Goal: Check status: Check status

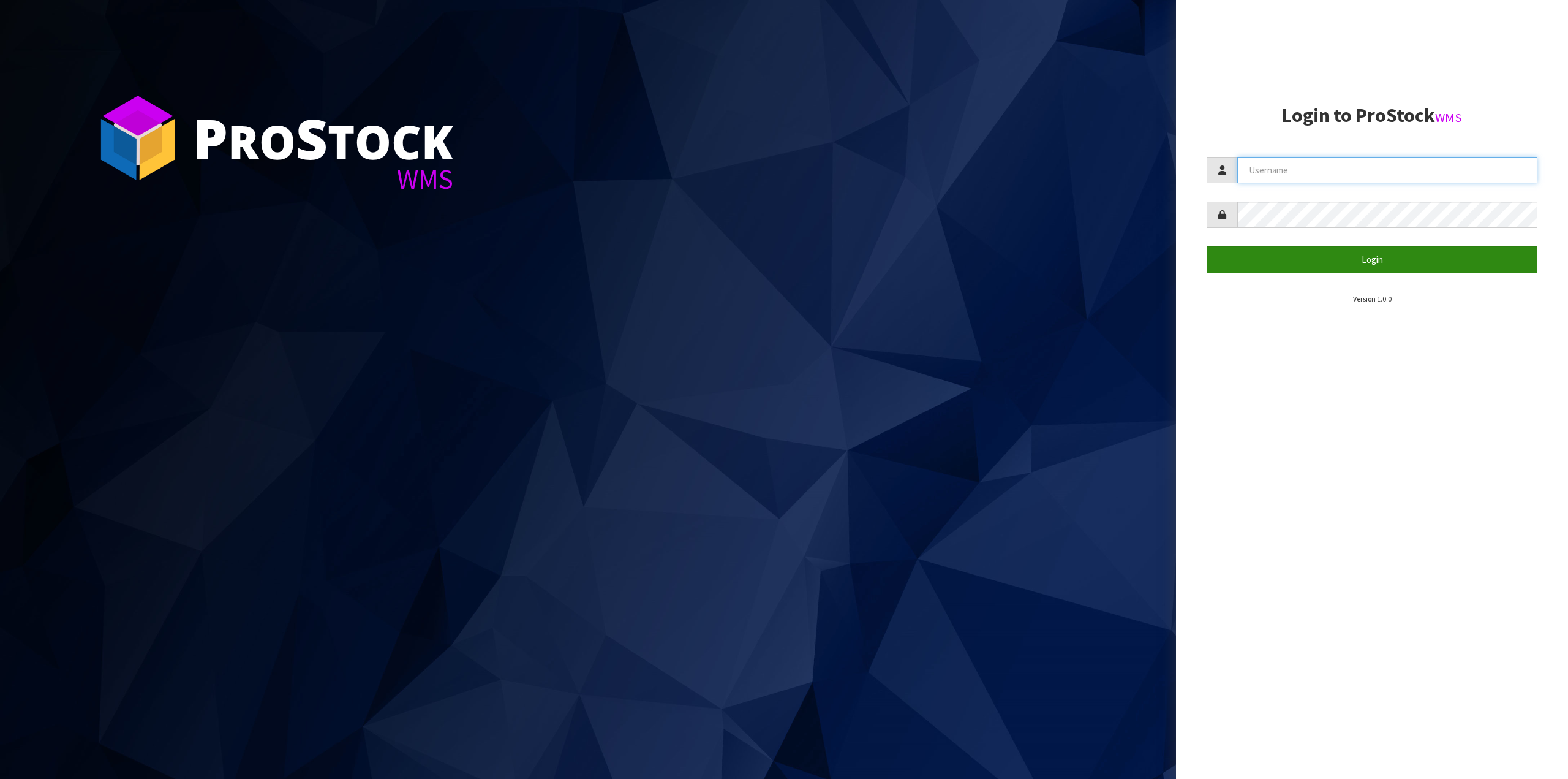
type input "[PERSON_NAME][EMAIL_ADDRESS][PERSON_NAME][DOMAIN_NAME]"
click at [1365, 259] on button "Login" at bounding box center [1372, 260] width 331 height 26
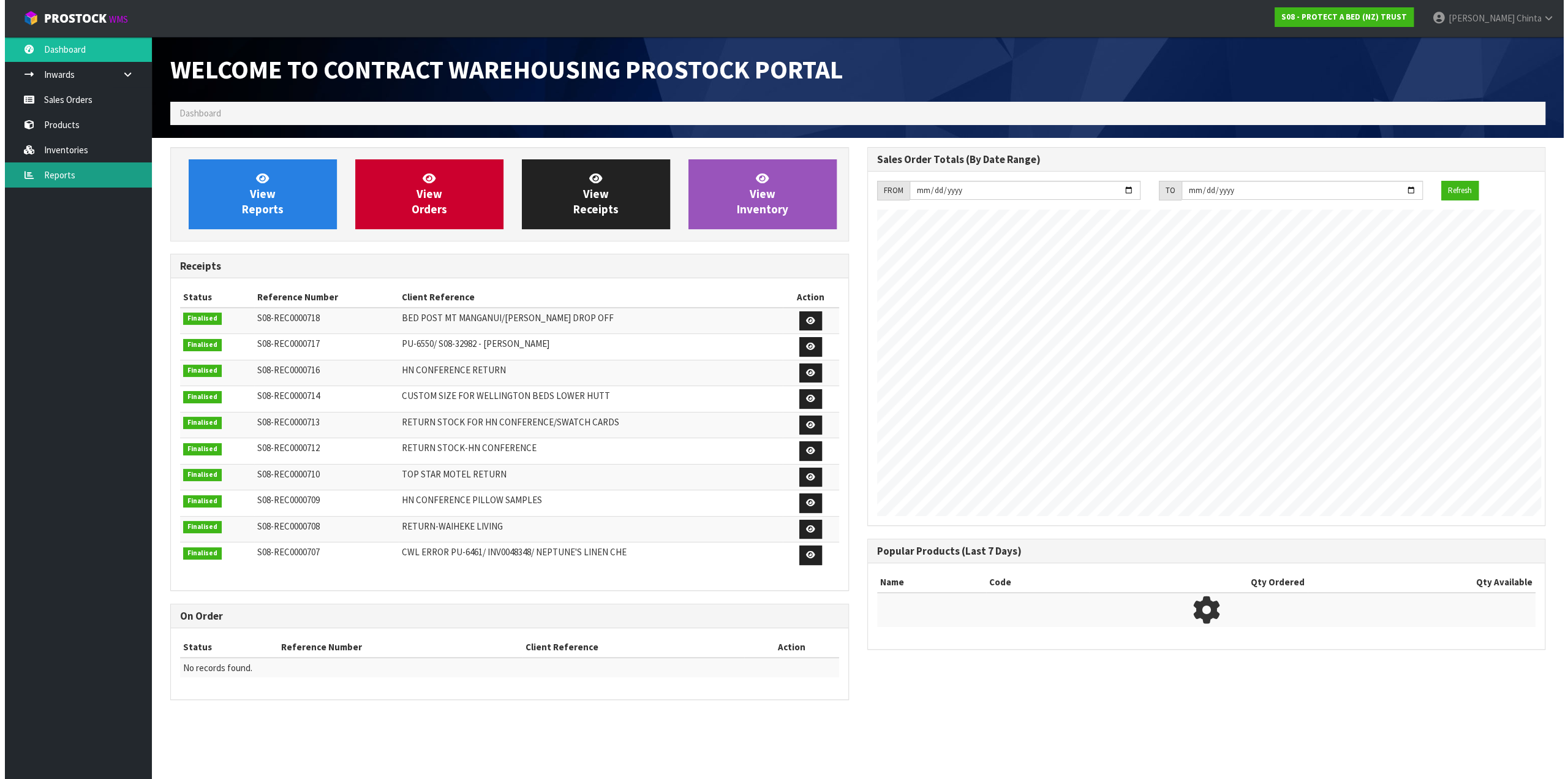
scroll to position [676, 696]
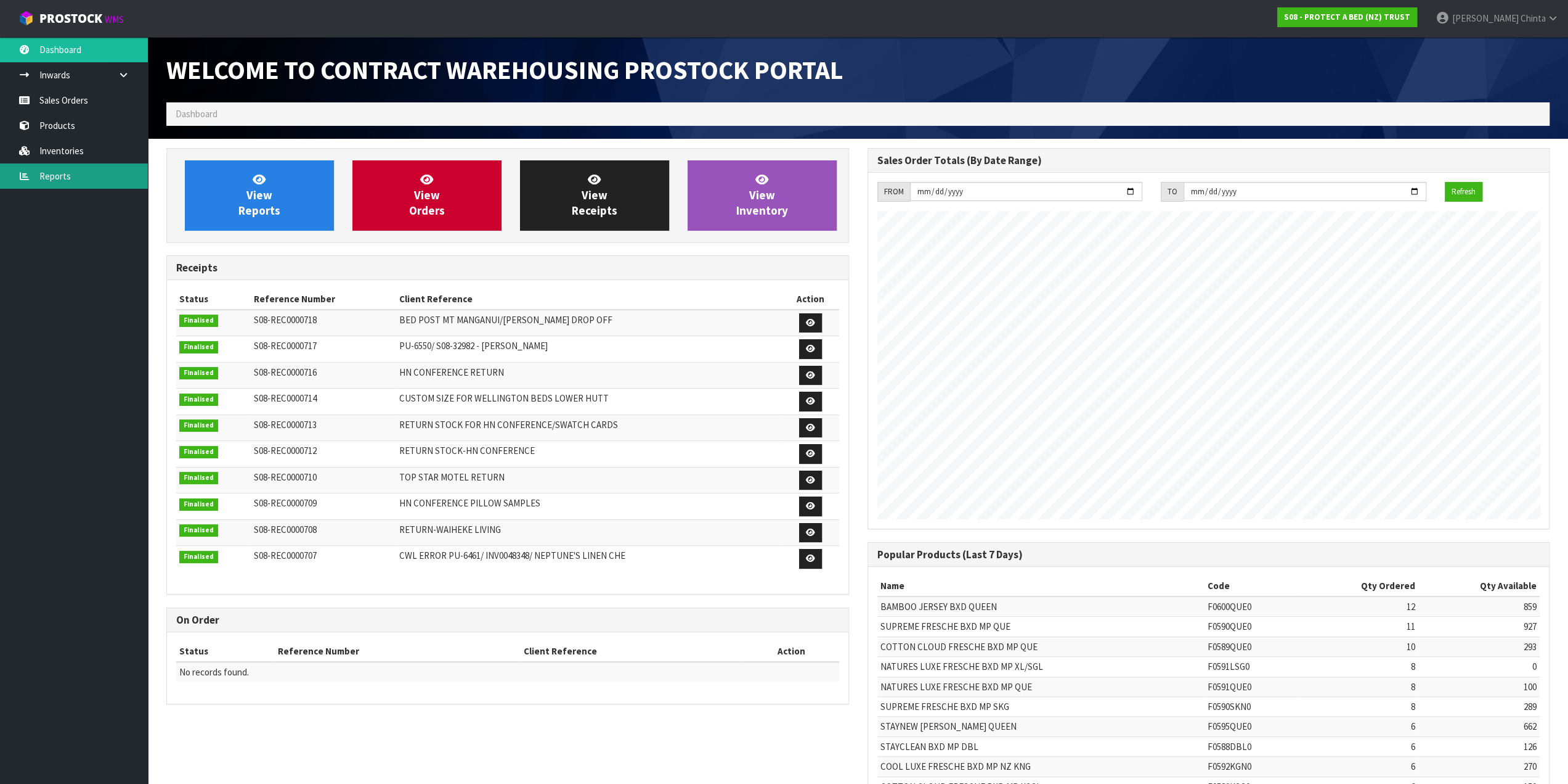
click at [89, 178] on link "Reports" at bounding box center [74, 176] width 148 height 25
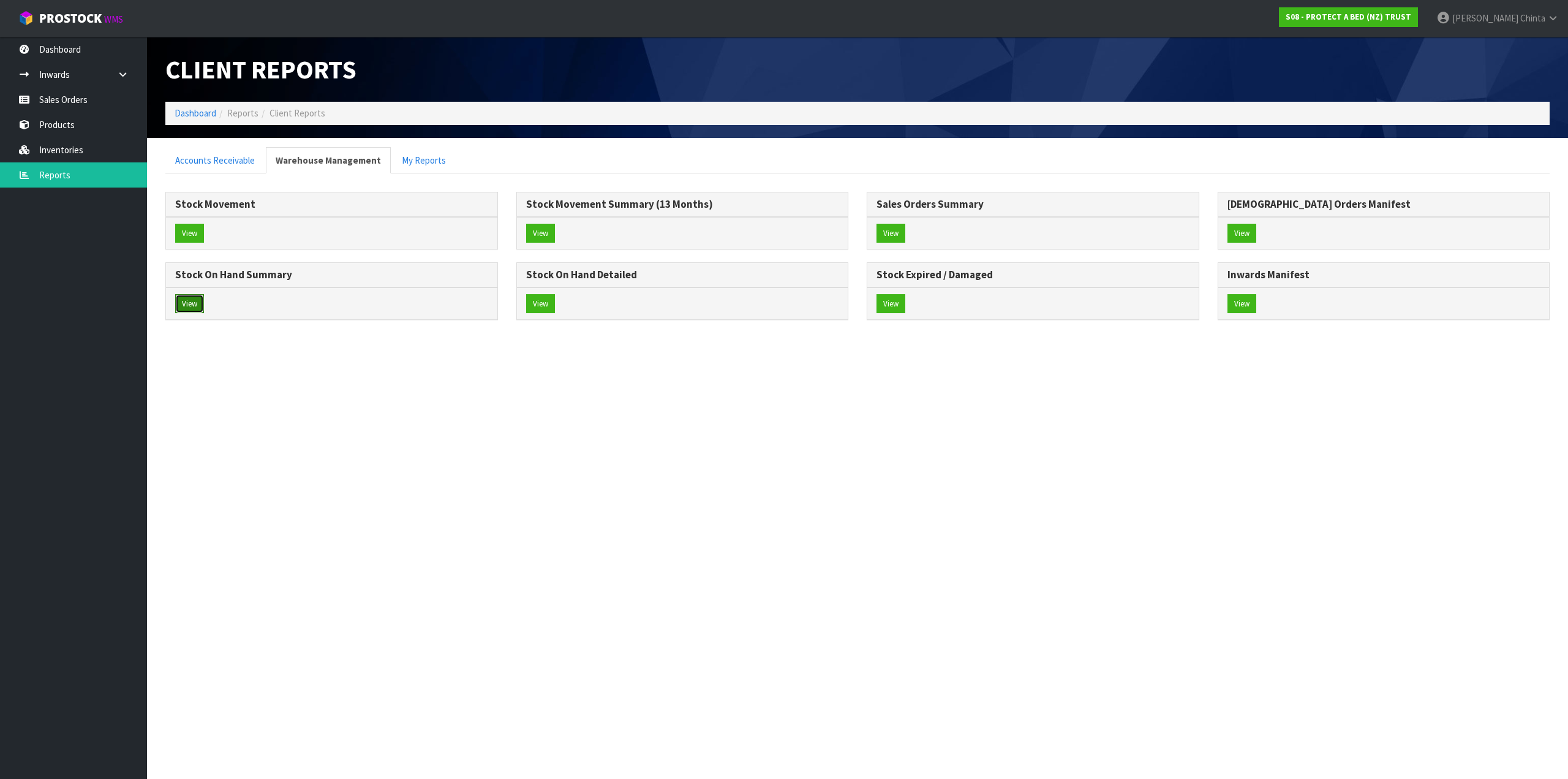
click at [198, 298] on button "View" at bounding box center [189, 304] width 29 height 20
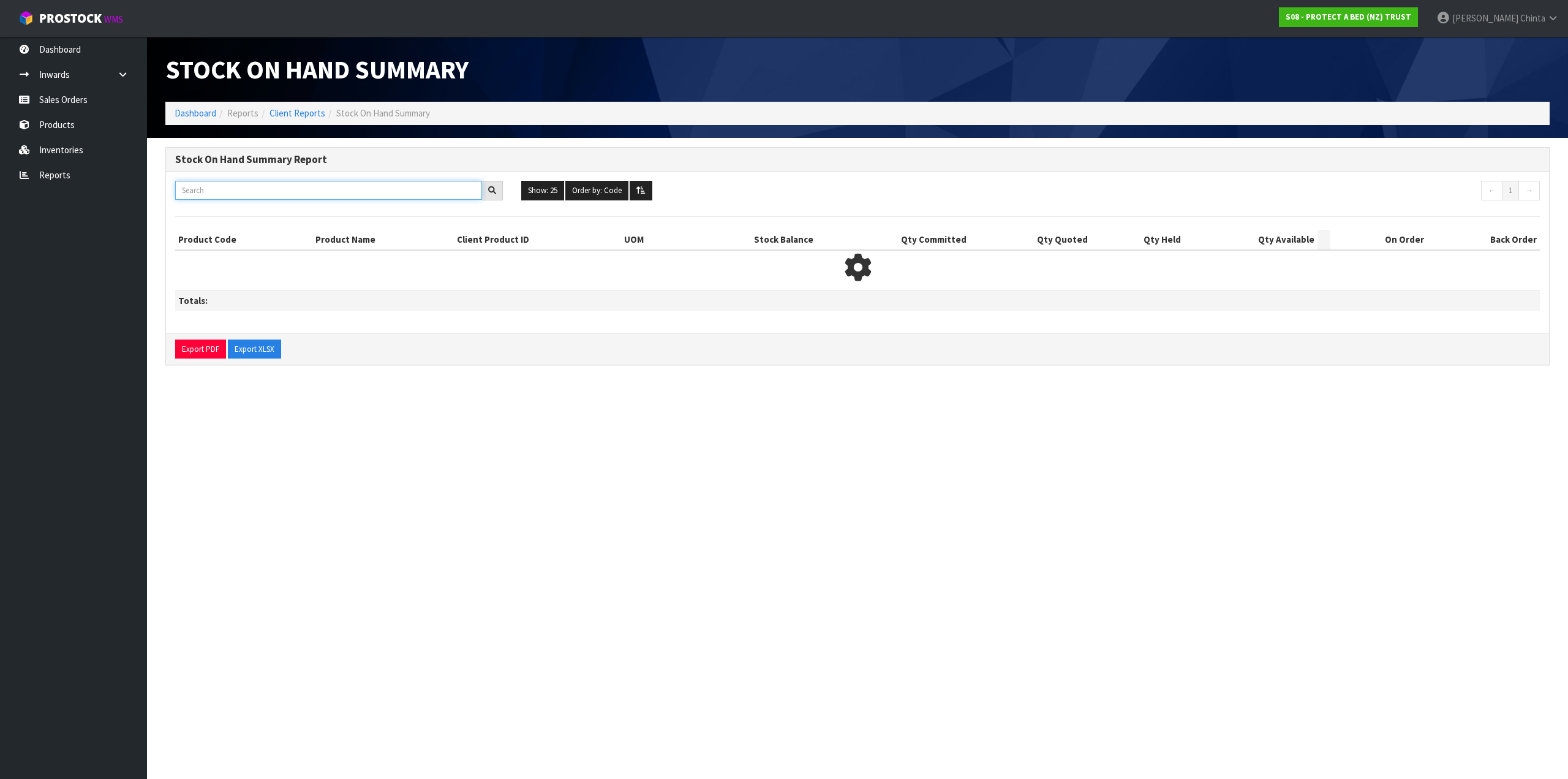
click at [313, 188] on input "text" at bounding box center [328, 190] width 307 height 19
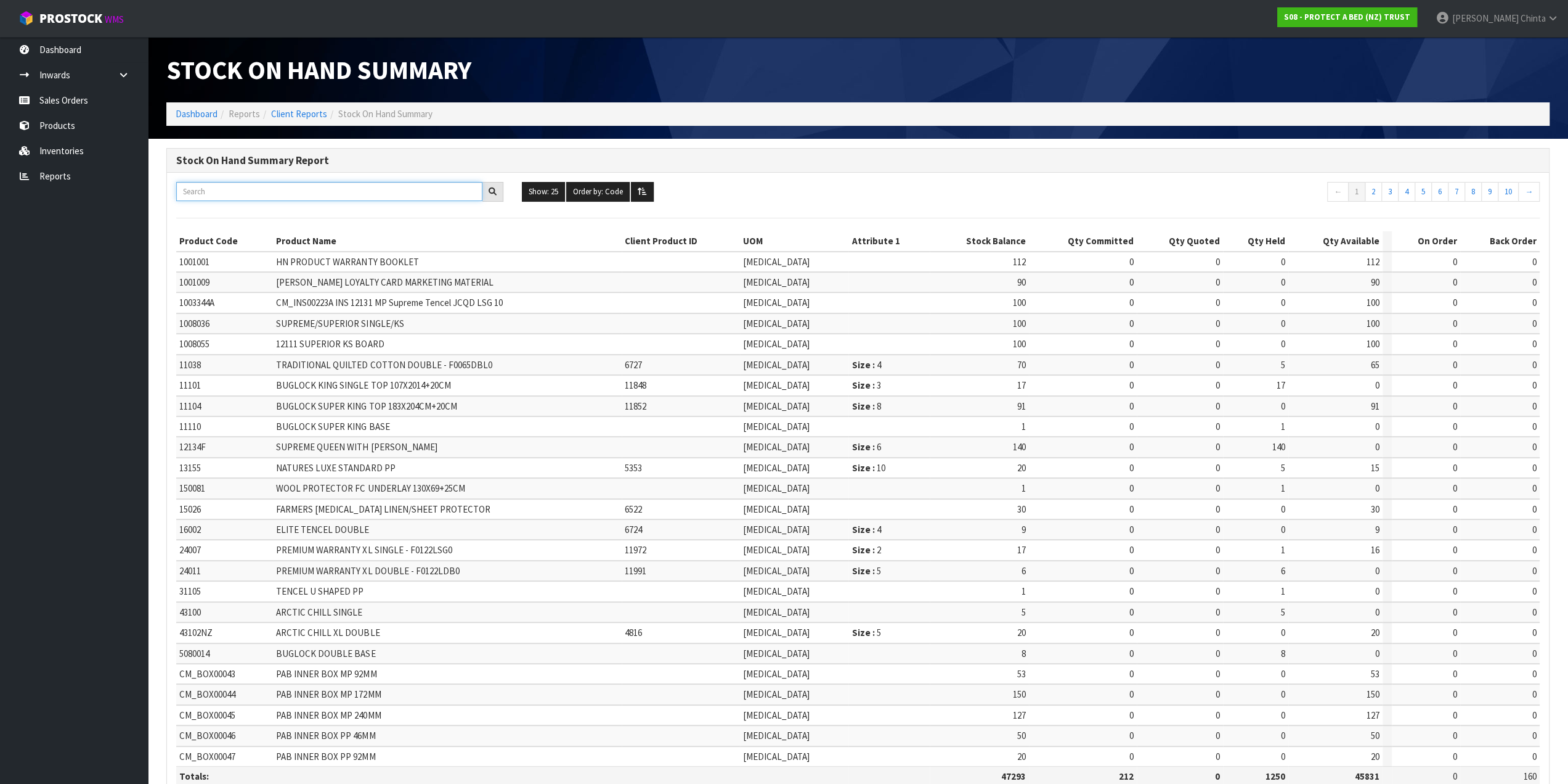
paste input "F0039DBL0"
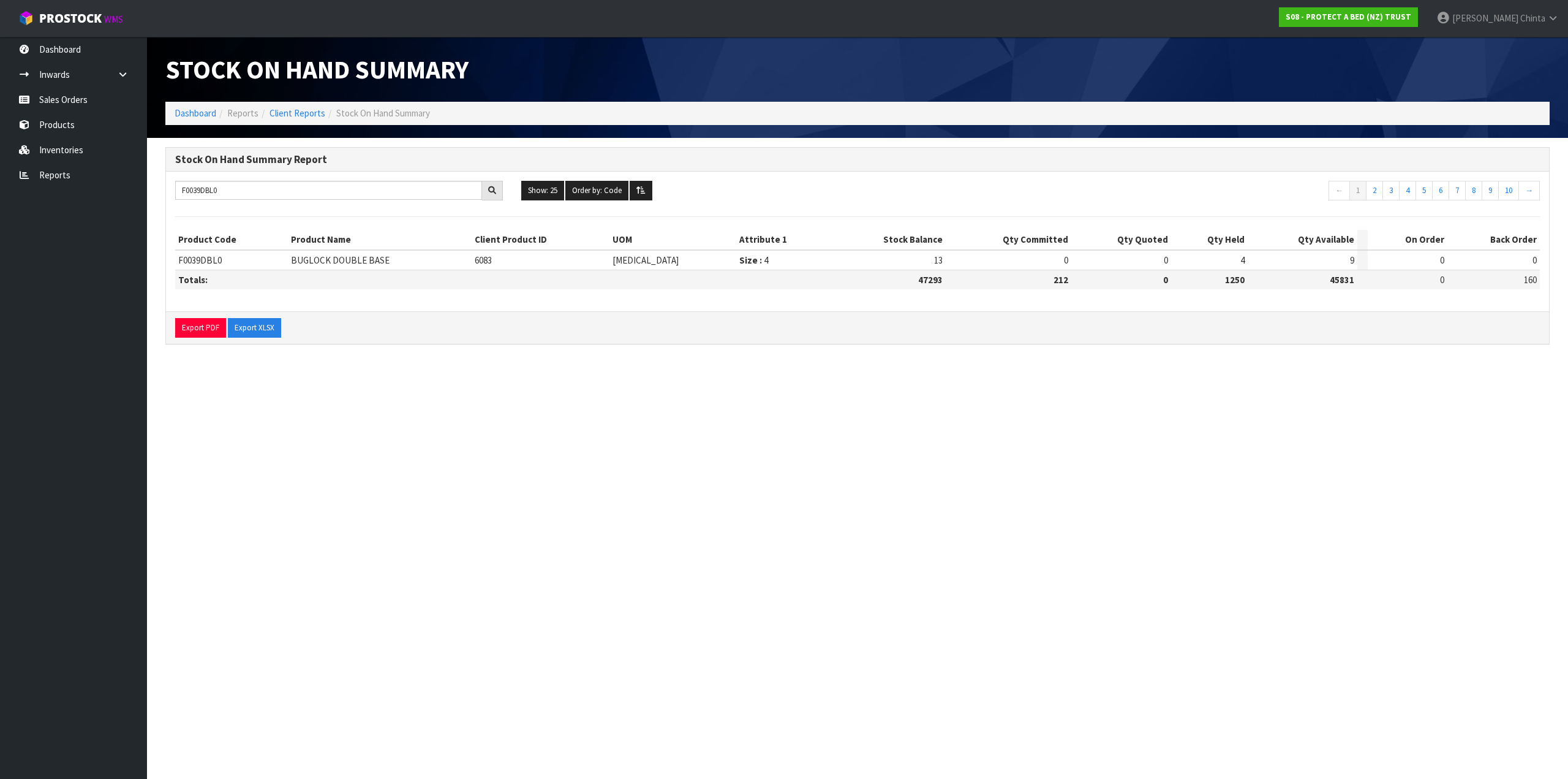
click at [490, 193] on icon at bounding box center [492, 190] width 8 height 8
click at [1313, 242] on th "Qty Available" at bounding box center [1303, 240] width 110 height 20
click at [1368, 246] on th "On Order" at bounding box center [1408, 240] width 79 height 20
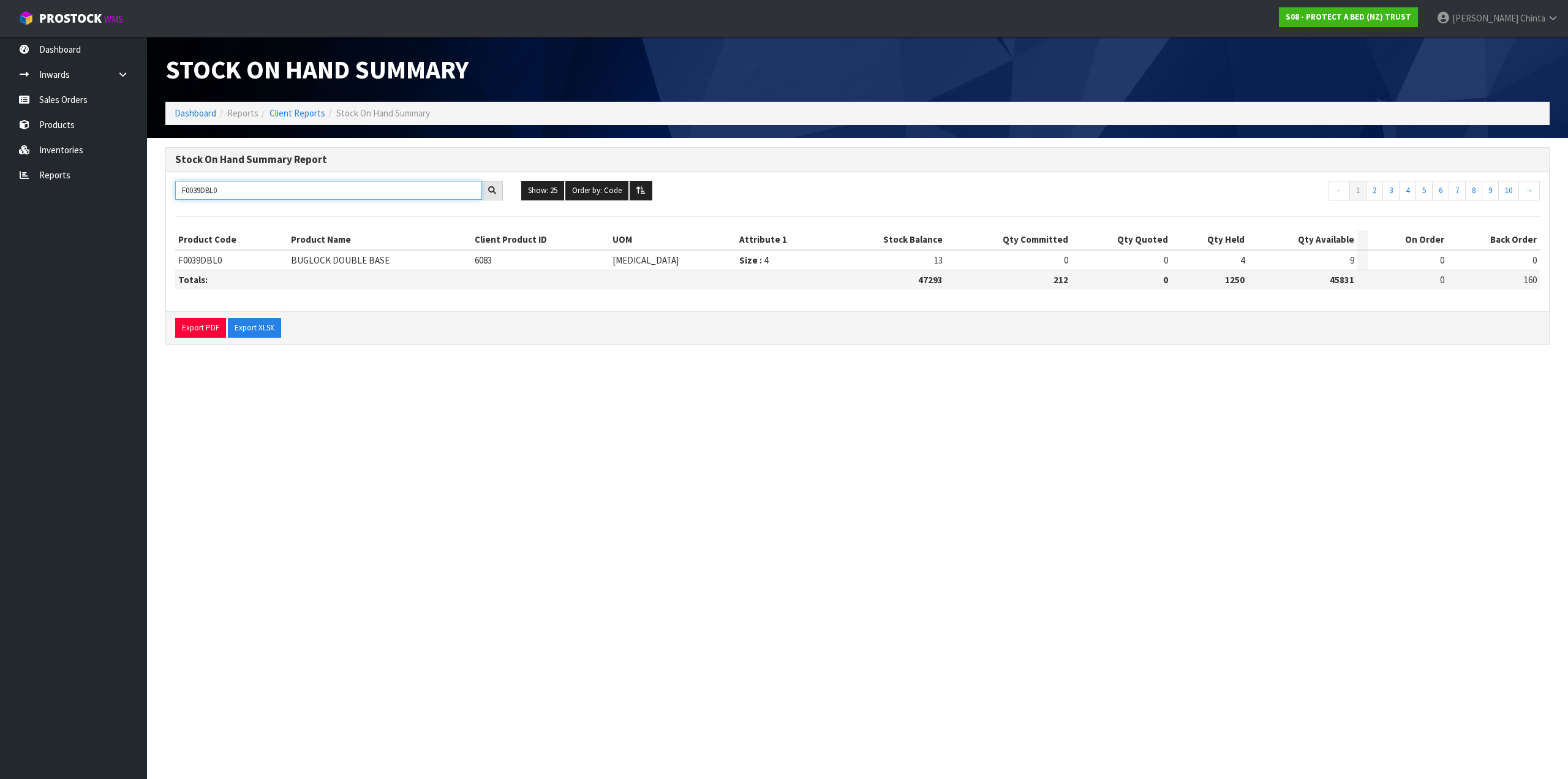
click at [260, 185] on input "F0039DBL0" at bounding box center [328, 190] width 307 height 19
paste input "234CUU"
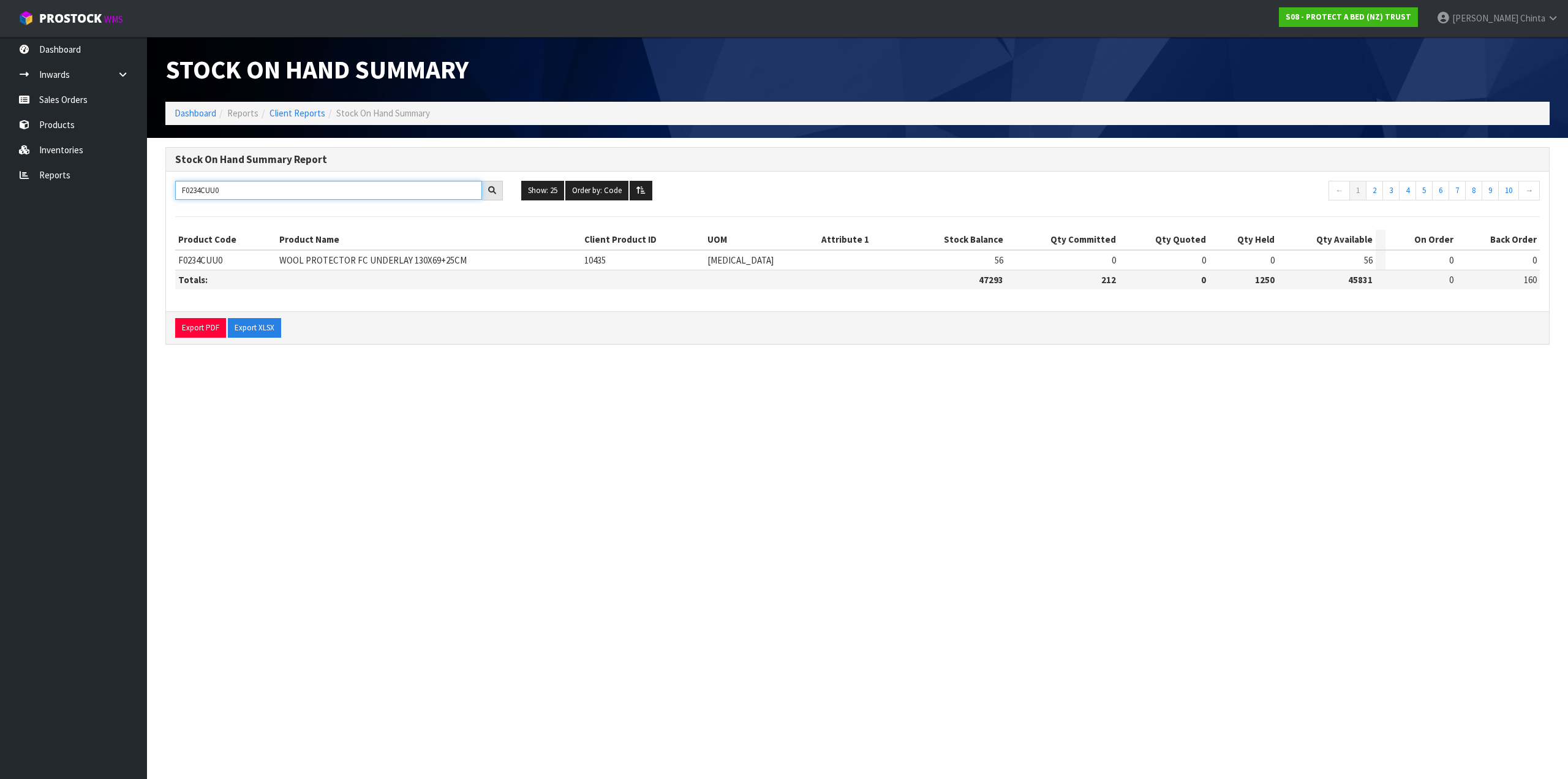
type input "F0234CUU0"
click at [489, 190] on icon at bounding box center [492, 190] width 8 height 8
click at [495, 190] on icon at bounding box center [492, 190] width 8 height 8
